Goal: Entertainment & Leisure: Consume media (video, audio)

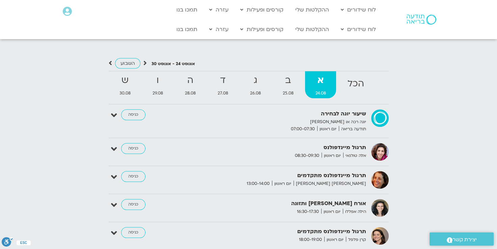
scroll to position [675, 0]
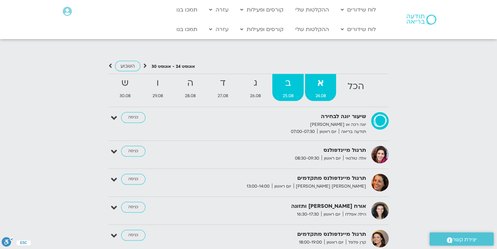
click at [286, 86] on link "ב 25.08" at bounding box center [288, 87] width 31 height 27
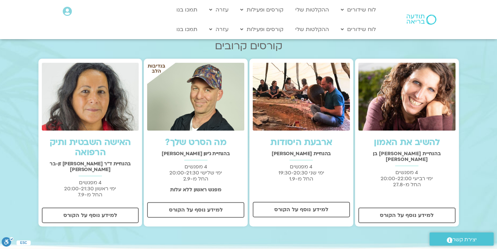
scroll to position [0, 0]
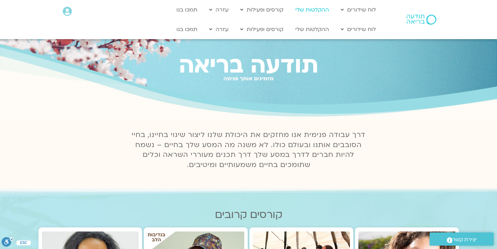
click at [313, 9] on link "ההקלטות שלי" at bounding box center [312, 9] width 41 height 13
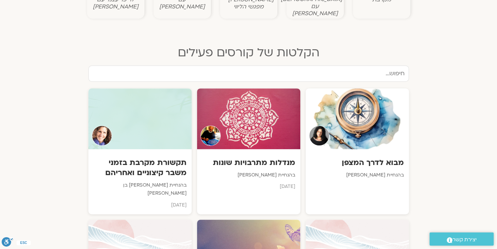
scroll to position [338, 0]
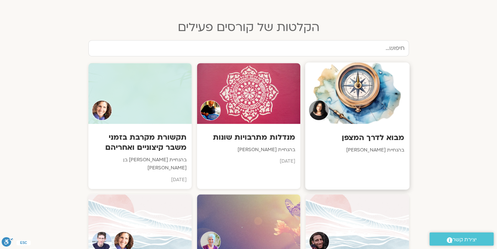
click at [355, 97] on div at bounding box center [357, 92] width 104 height 61
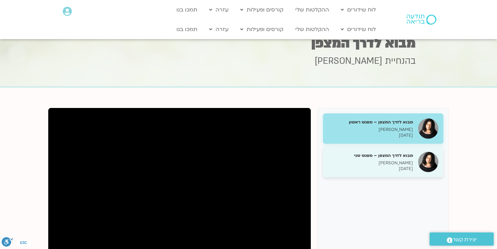
click at [395, 158] on h5 "מבוא לדרך המצפן – מפגש שני" at bounding box center [370, 156] width 85 height 6
